Goal: Find specific page/section: Find specific page/section

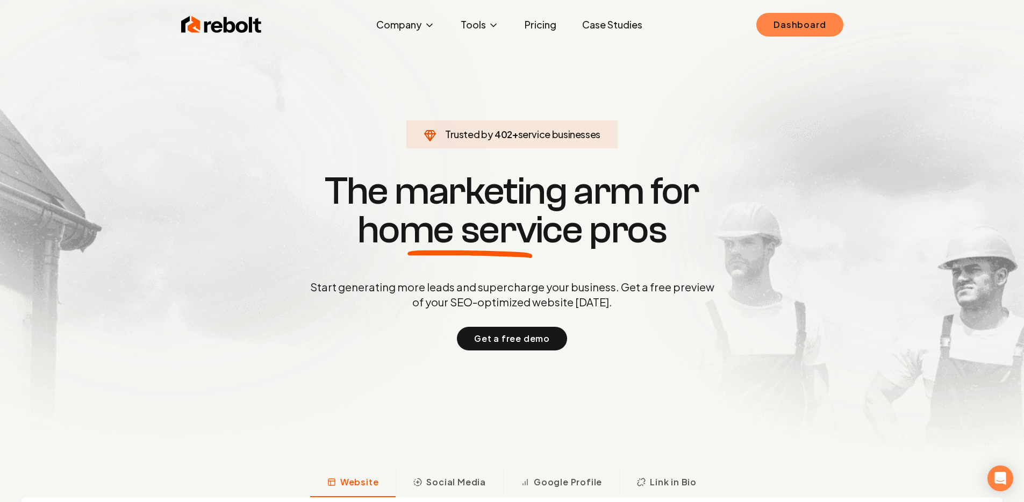
click at [772, 27] on link "Dashboard" at bounding box center [799, 25] width 87 height 24
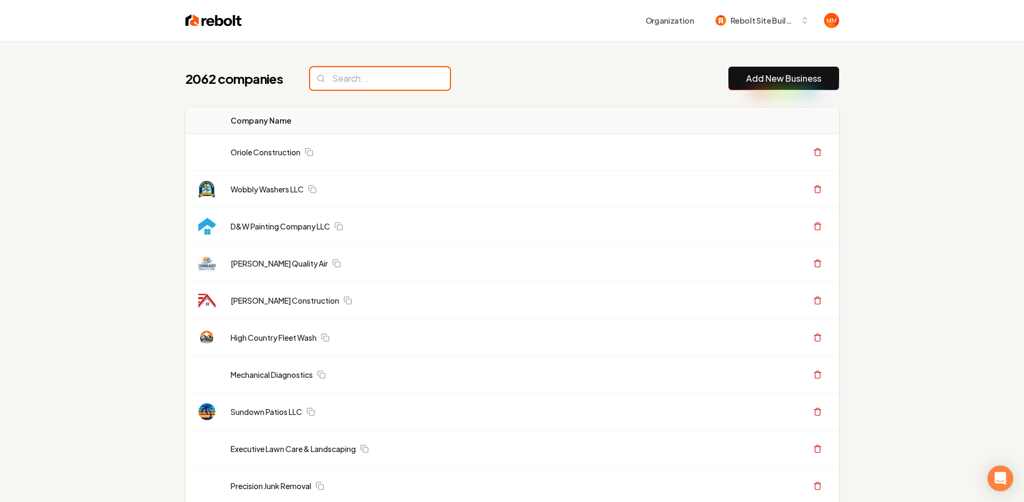
click at [364, 84] on input "search" at bounding box center [380, 78] width 140 height 23
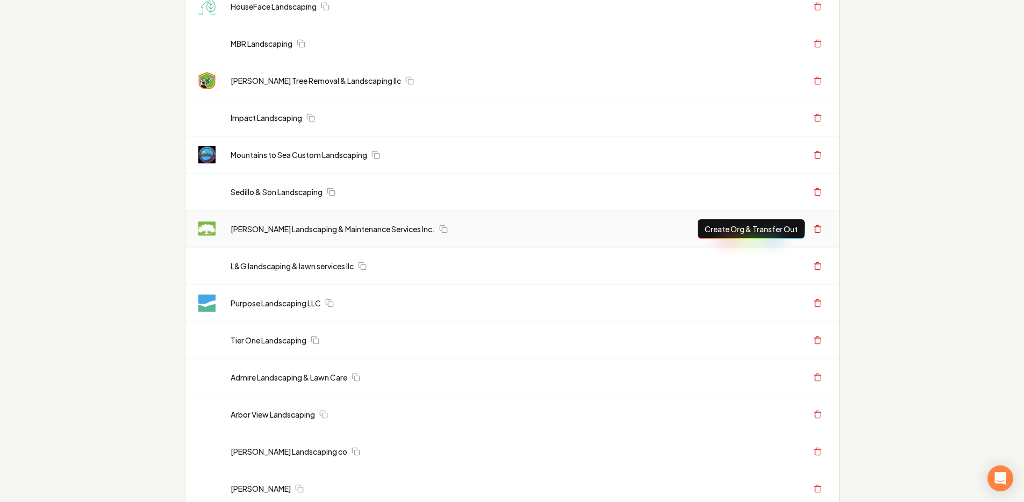
scroll to position [661, 0]
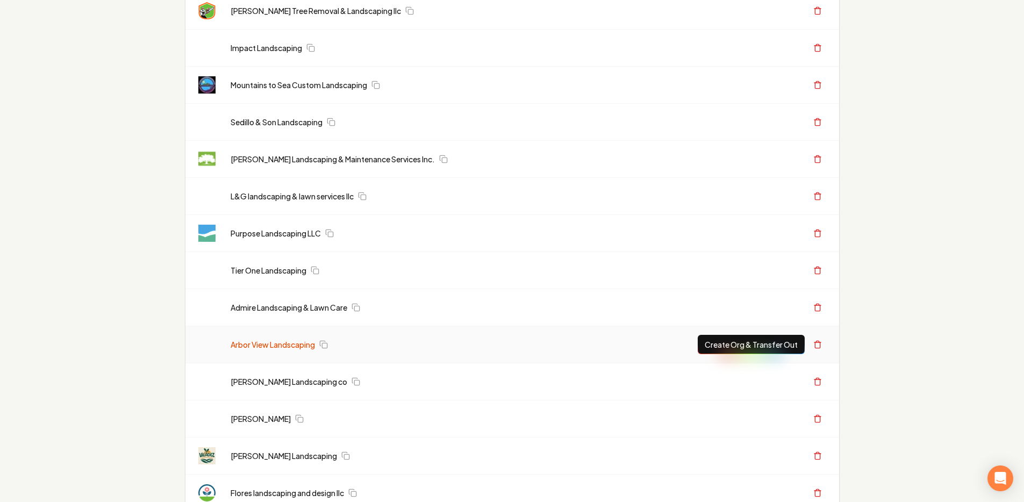
type input "landscaping"
click at [262, 343] on link "Arbor View Landscaping" at bounding box center [273, 344] width 84 height 11
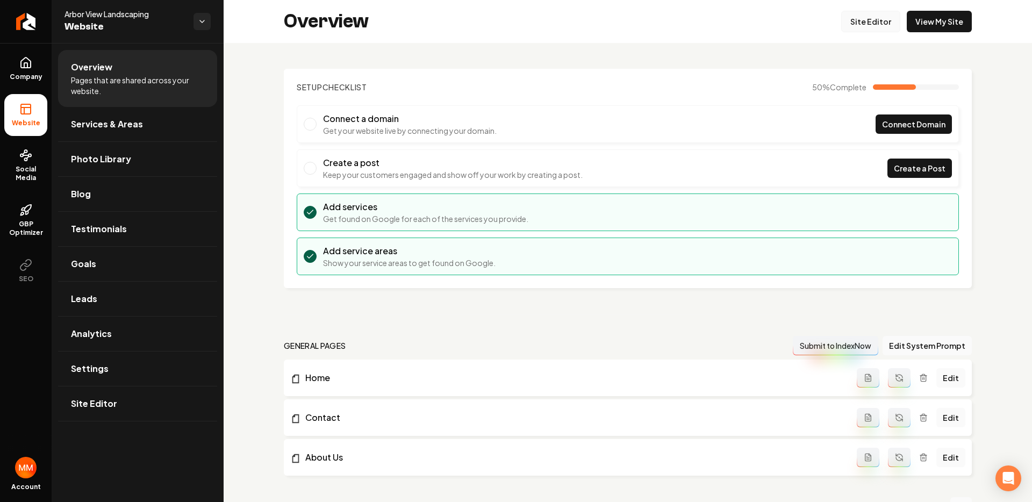
click at [857, 18] on link "Site Editor" at bounding box center [870, 22] width 59 height 22
